Goal: Task Accomplishment & Management: Use online tool/utility

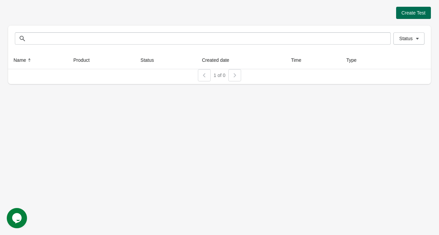
click at [396, 15] on button "Create Test" at bounding box center [413, 13] width 35 height 12
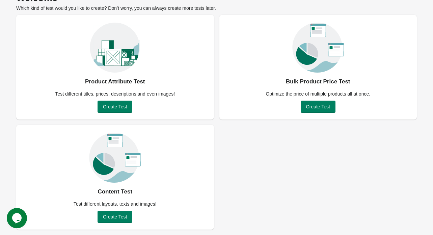
scroll to position [58, 0]
click at [130, 219] on button "Create Test" at bounding box center [115, 217] width 35 height 12
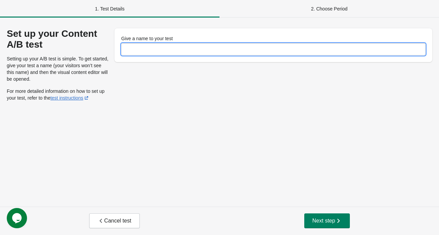
click at [196, 49] on input "Give a name to your test" at bounding box center [273, 49] width 304 height 12
type input "****"
click at [330, 213] on button "Next step" at bounding box center [327, 220] width 46 height 15
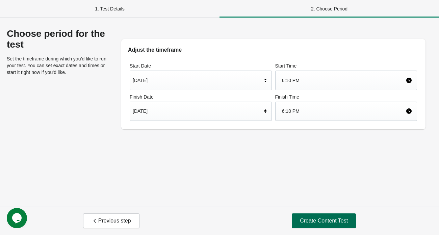
click at [304, 222] on span "Create Content Test" at bounding box center [324, 220] width 48 height 7
click at [215, 117] on div "[DATE]" at bounding box center [197, 111] width 129 height 13
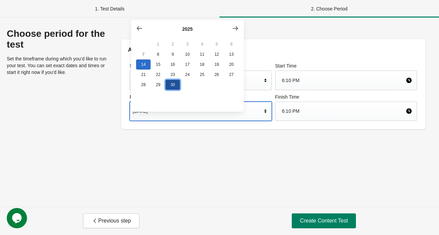
click at [174, 90] on button "30" at bounding box center [172, 85] width 15 height 10
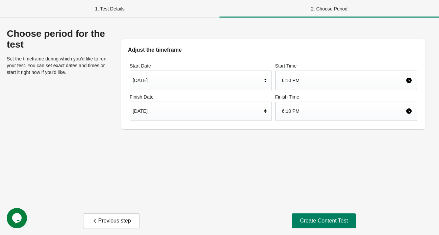
click at [237, 171] on div "Choose period for the test Set the timeframe during which you’d like to run you…" at bounding box center [219, 112] width 439 height 189
click at [326, 213] on button "Create Content Test" at bounding box center [324, 220] width 64 height 15
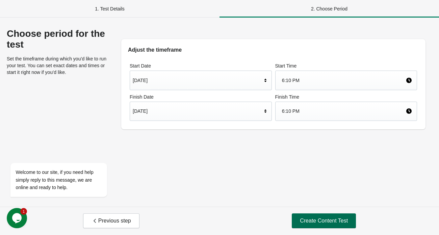
click at [300, 220] on span "Create Content Test" at bounding box center [324, 220] width 48 height 7
click at [302, 214] on button "Create Content Test" at bounding box center [324, 220] width 64 height 15
click at [82, 8] on div "1. Test Details" at bounding box center [109, 9] width 219 height 18
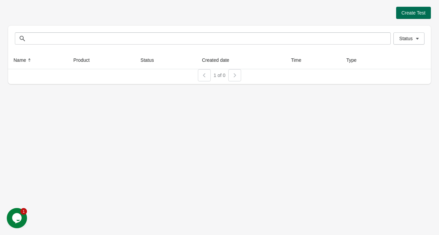
click at [401, 16] on span "Create Test" at bounding box center [413, 12] width 24 height 5
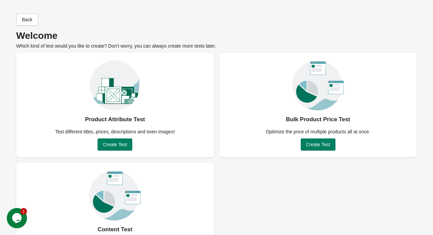
scroll to position [59, 0]
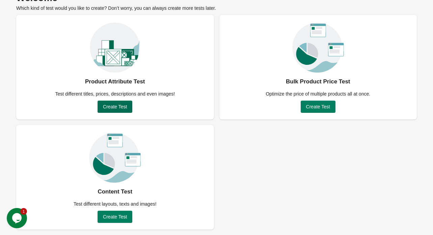
click at [113, 104] on button "Create Test" at bounding box center [115, 107] width 35 height 12
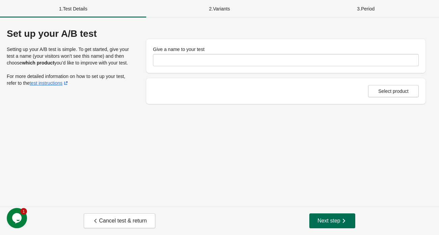
click at [316, 213] on button "Next step" at bounding box center [332, 220] width 46 height 15
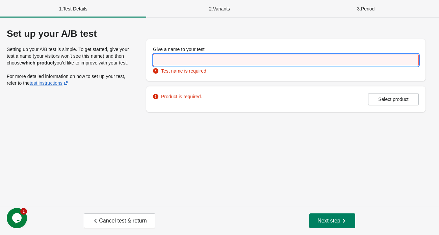
click at [203, 64] on input "Give a name to your test" at bounding box center [286, 60] width 266 height 12
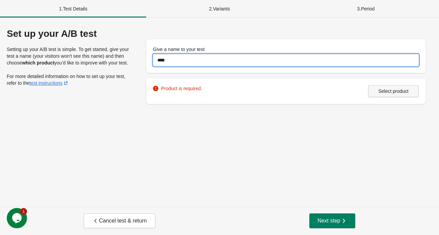
type input "****"
click at [385, 97] on button "Select product" at bounding box center [393, 91] width 51 height 12
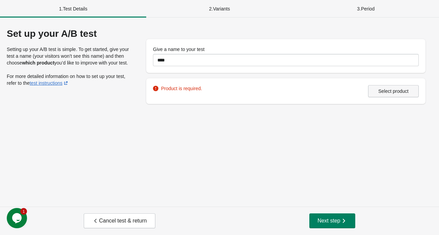
click at [377, 97] on button "Select product" at bounding box center [393, 91] width 51 height 12
click at [331, 213] on button "Next step" at bounding box center [332, 220] width 46 height 15
click at [225, 14] on div "2 . Variants" at bounding box center [219, 9] width 146 height 18
click at [380, 94] on span "Select product" at bounding box center [393, 90] width 30 height 5
